Goal: Navigation & Orientation: Find specific page/section

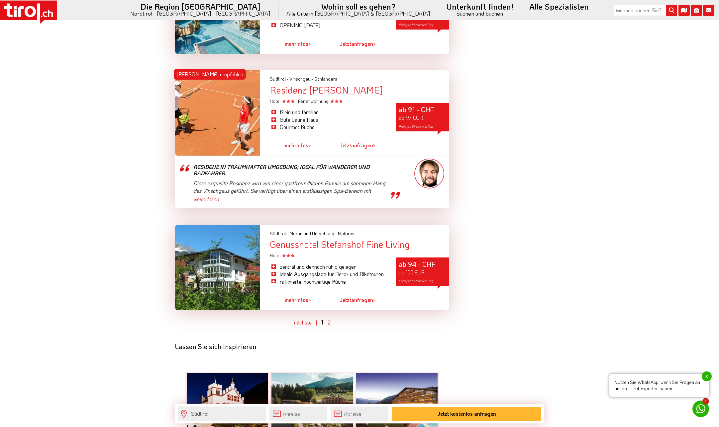
scroll to position [1897, 0]
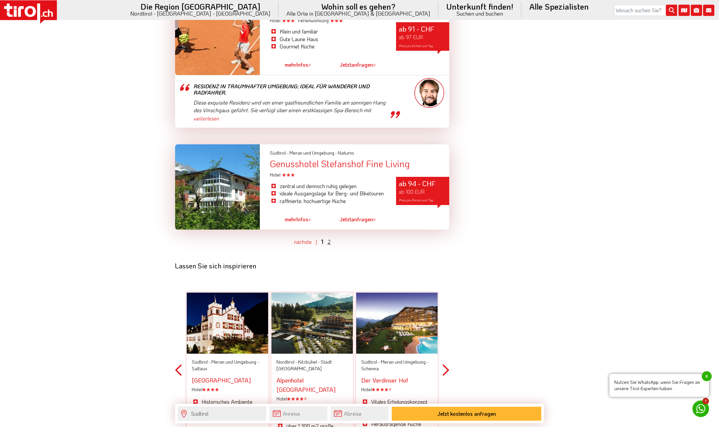
click at [327, 238] on link "2" at bounding box center [328, 241] width 3 height 7
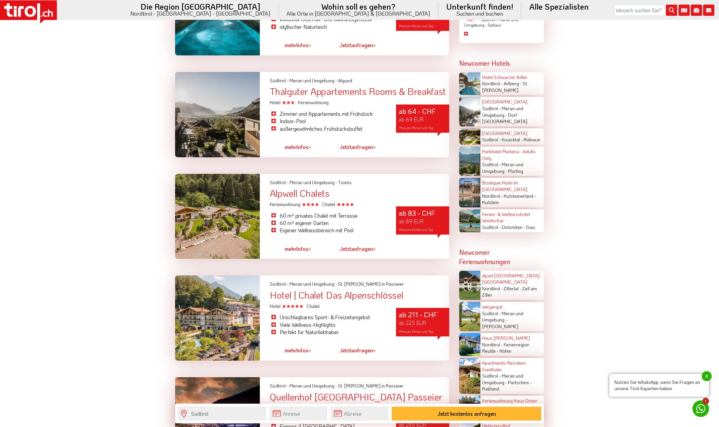
scroll to position [1193, 0]
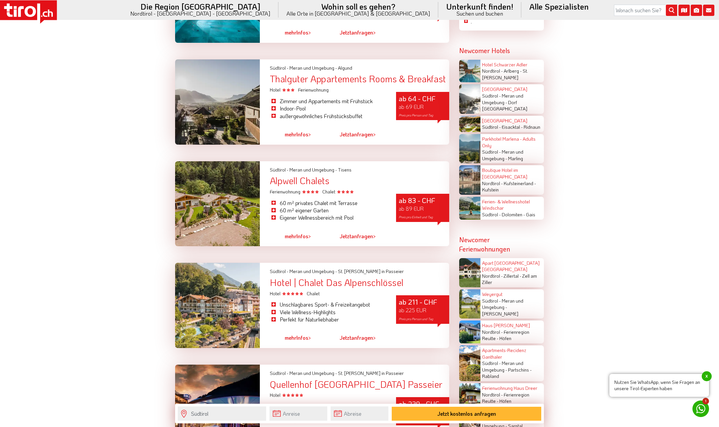
click at [291, 176] on div "Alpwell Chalets" at bounding box center [359, 181] width 179 height 10
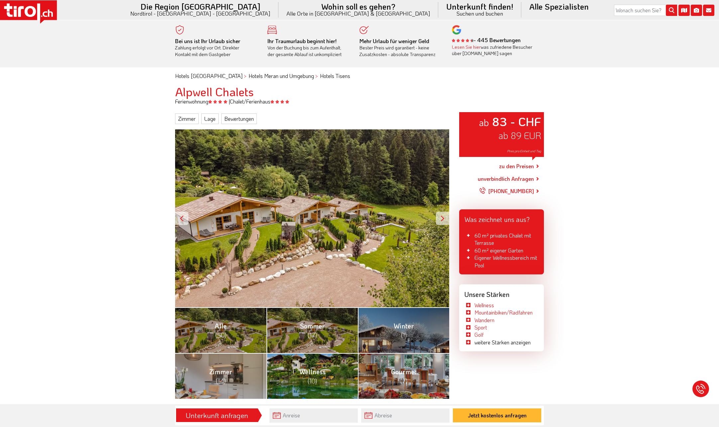
click at [442, 220] on div at bounding box center [442, 218] width 13 height 13
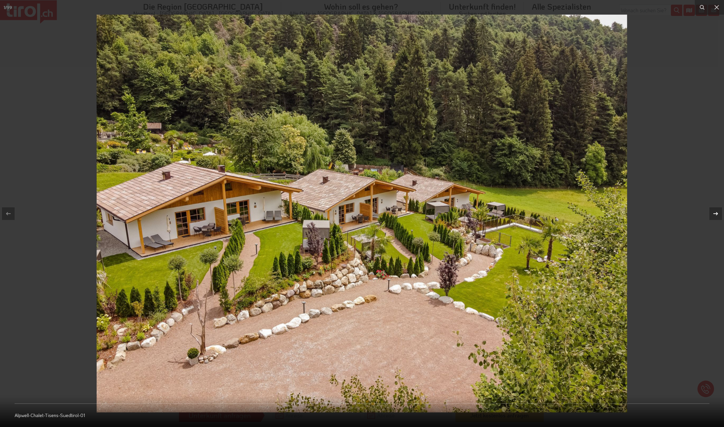
click at [715, 214] on icon at bounding box center [716, 214] width 8 height 8
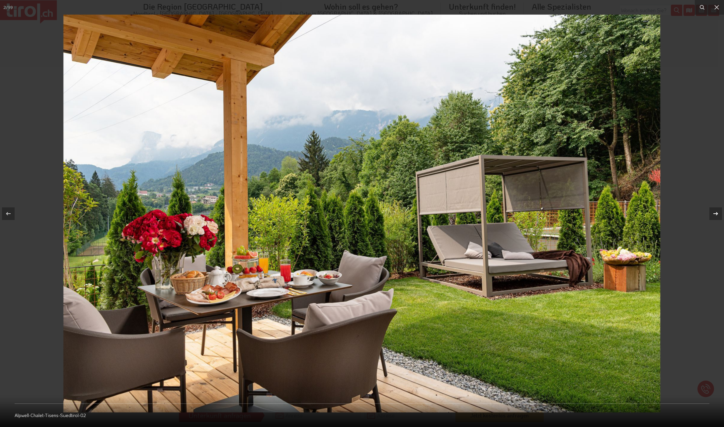
click at [715, 214] on icon at bounding box center [716, 214] width 8 height 8
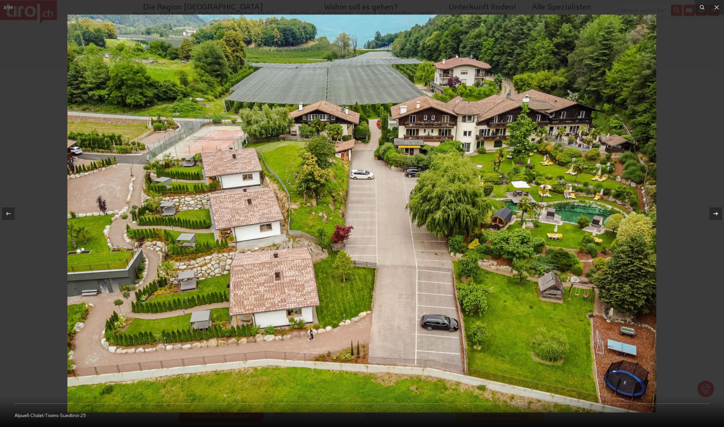
click at [715, 214] on icon at bounding box center [716, 213] width 5 height 3
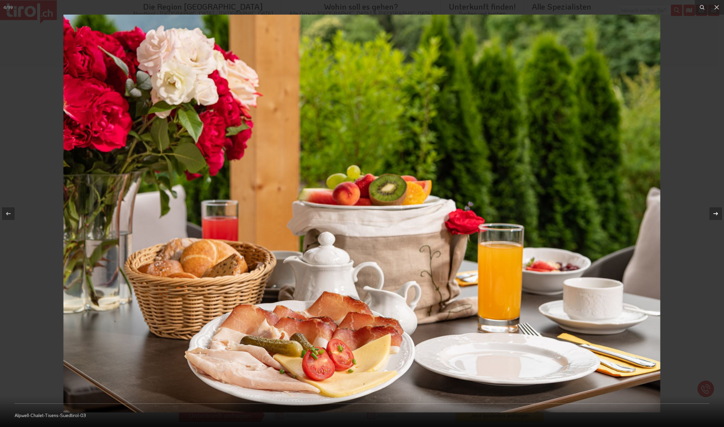
click at [715, 214] on icon at bounding box center [716, 213] width 5 height 3
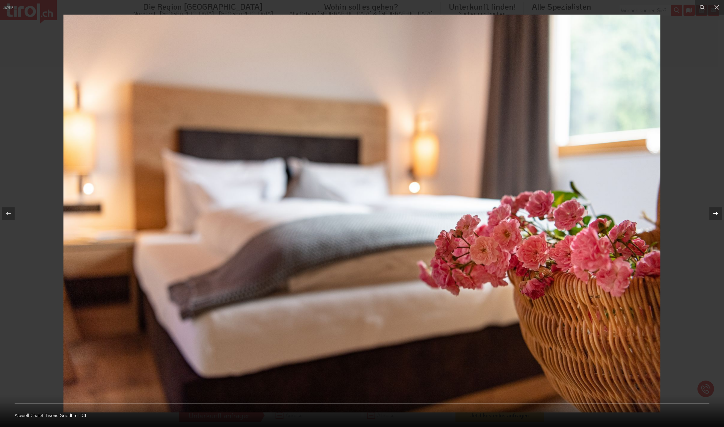
click at [715, 214] on icon at bounding box center [716, 213] width 5 height 3
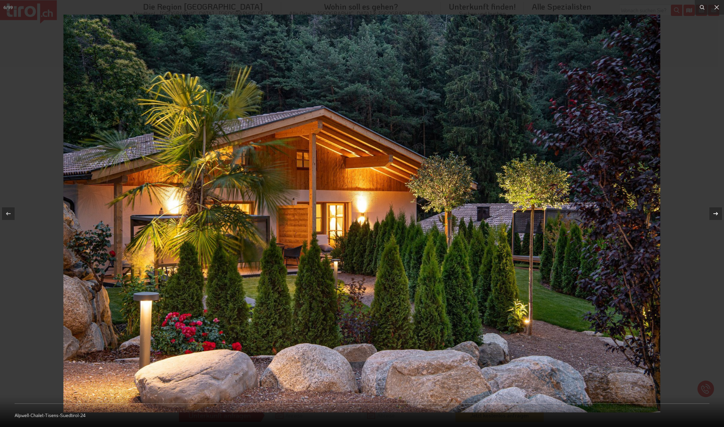
click at [715, 214] on icon at bounding box center [716, 213] width 5 height 3
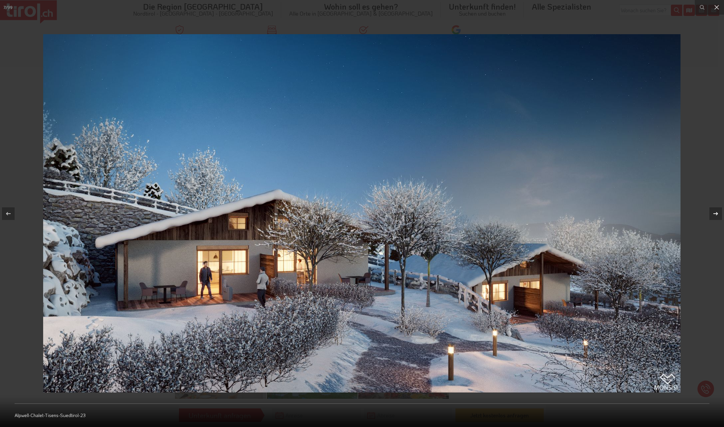
click at [715, 214] on icon at bounding box center [716, 213] width 5 height 3
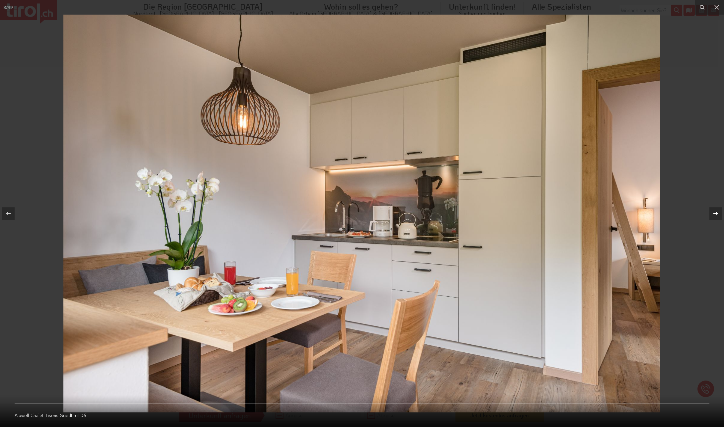
click at [715, 214] on icon at bounding box center [716, 213] width 5 height 3
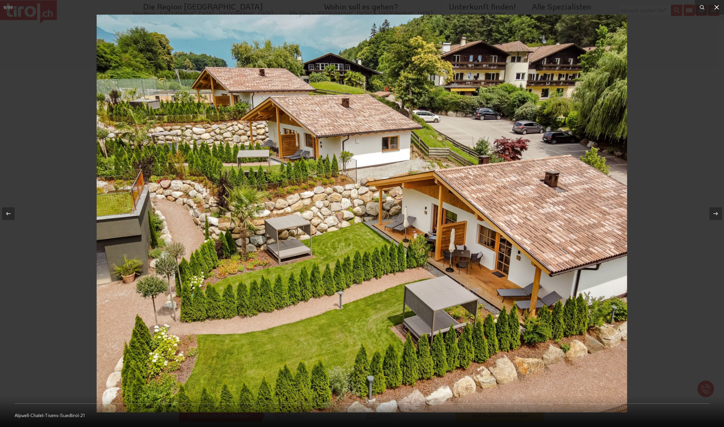
click at [717, 6] on icon at bounding box center [717, 7] width 8 height 8
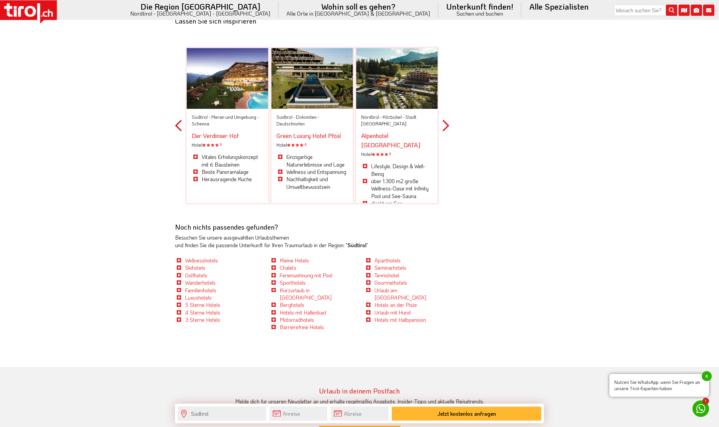
scroll to position [2108, 0]
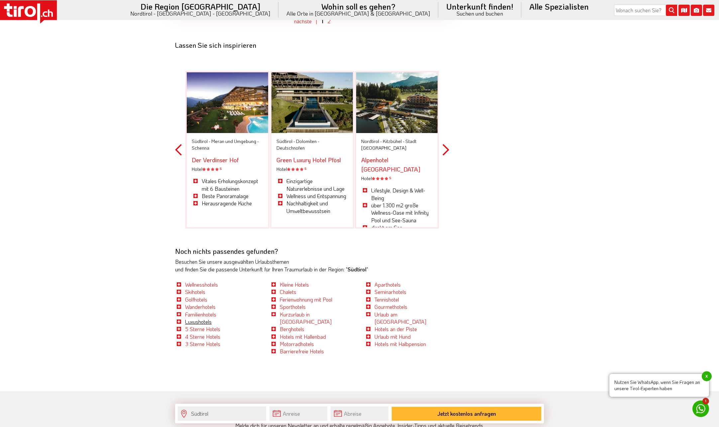
click at [198, 318] on link "Luxushotels" at bounding box center [198, 321] width 27 height 7
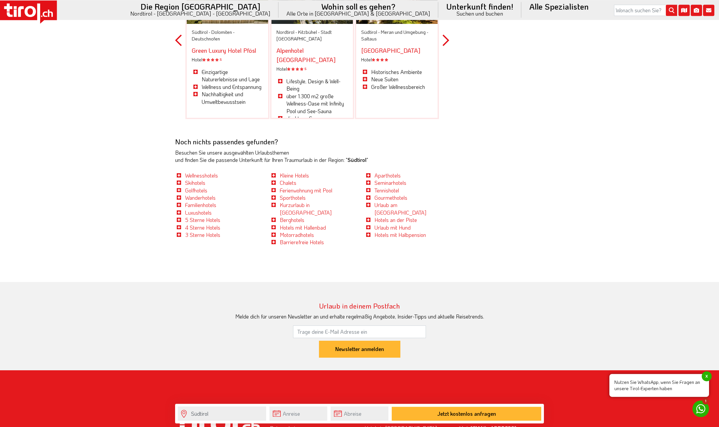
scroll to position [2159, 0]
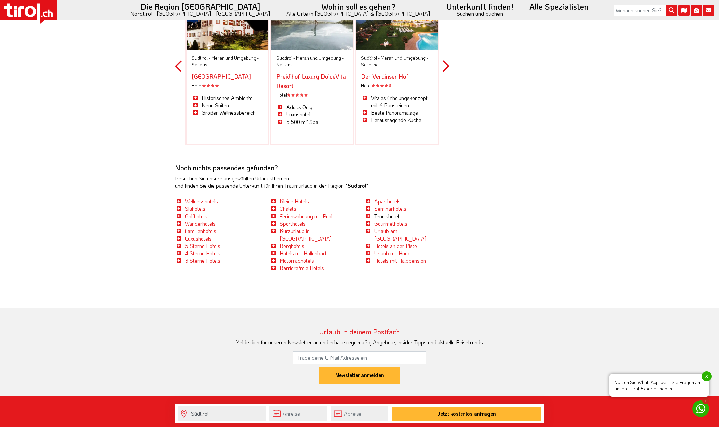
click at [383, 213] on link "Tennishotel" at bounding box center [386, 216] width 25 height 7
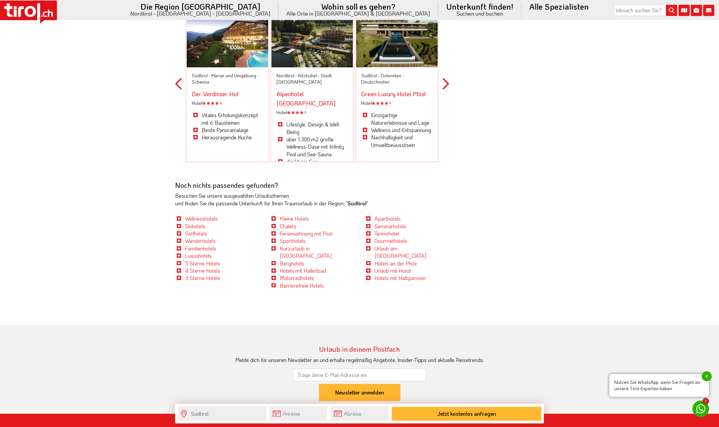
scroll to position [2321, 0]
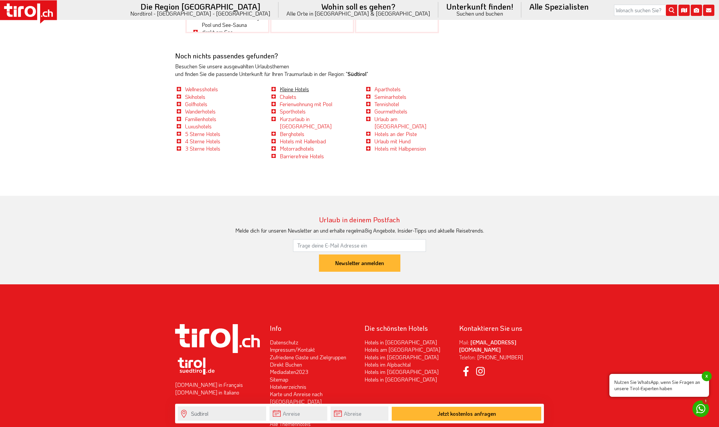
click at [291, 86] on link "Kleine Hotels" at bounding box center [294, 89] width 29 height 7
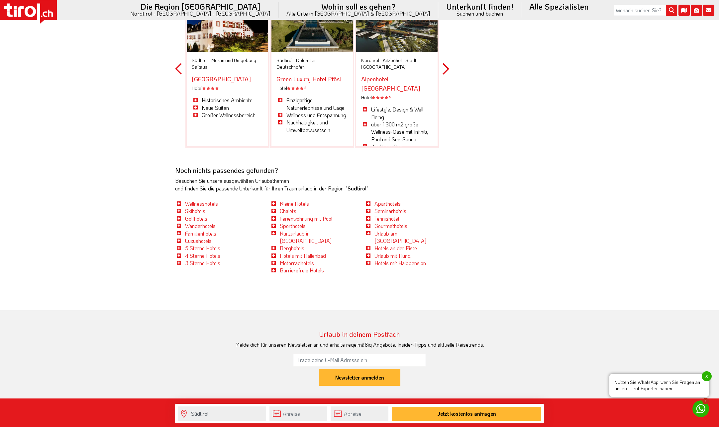
scroll to position [2314, 0]
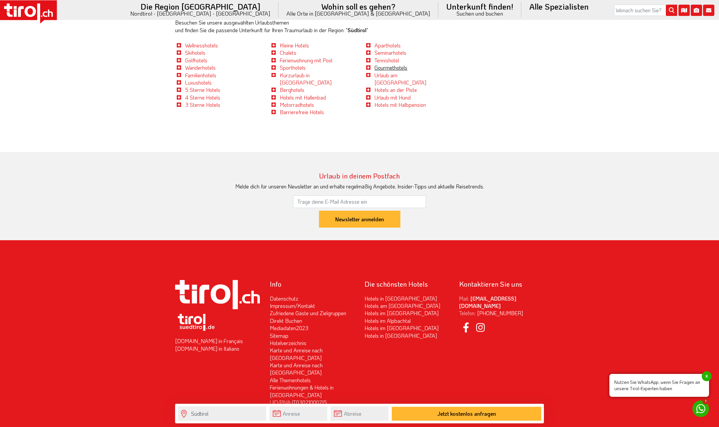
click at [380, 71] on link "Gourmethotels" at bounding box center [390, 67] width 33 height 7
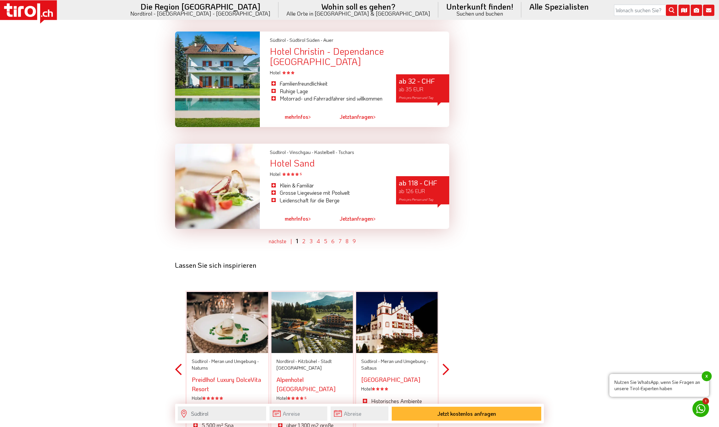
scroll to position [1863, 0]
